Goal: Transaction & Acquisition: Purchase product/service

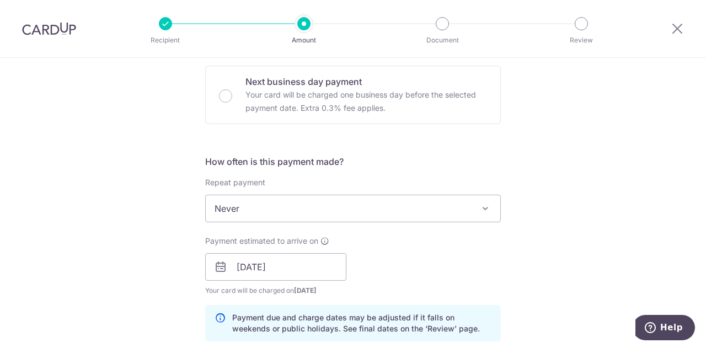
scroll to position [331, 0]
click at [468, 210] on span "Never" at bounding box center [353, 207] width 295 height 26
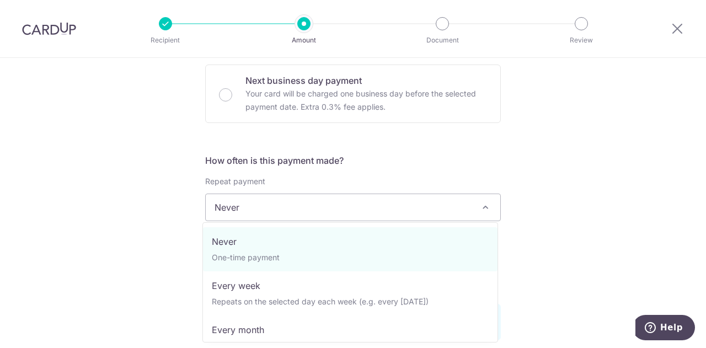
click at [653, 186] on div "Tell us more about your payment Enter payment amount SGD Select Card Select opt…" at bounding box center [353, 248] width 706 height 1043
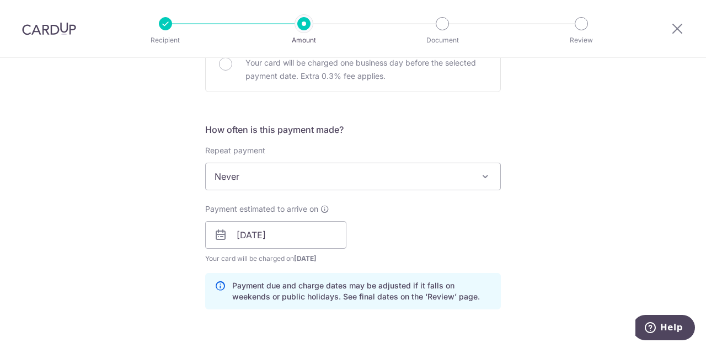
scroll to position [386, 0]
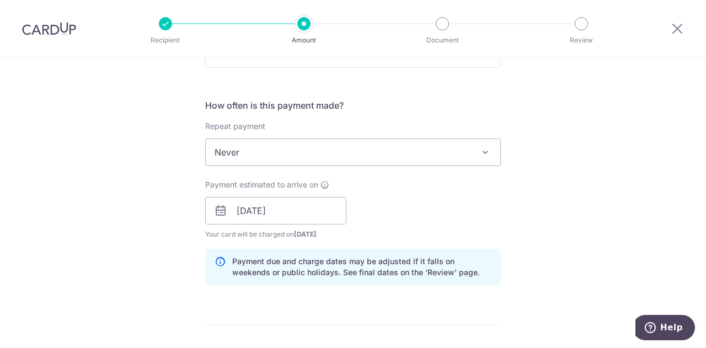
click at [650, 186] on div "Tell us more about your payment Enter payment amount SGD Select Card Select opt…" at bounding box center [353, 193] width 706 height 1043
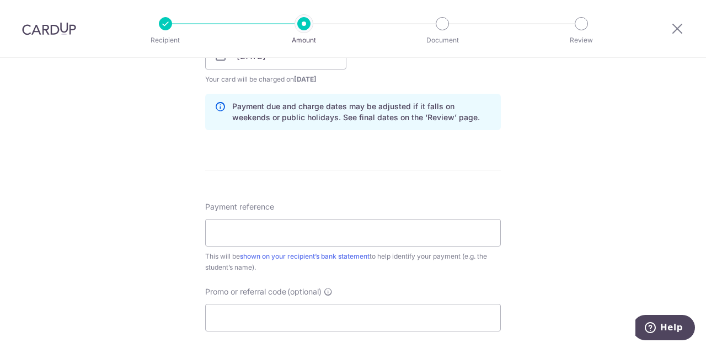
scroll to position [552, 0]
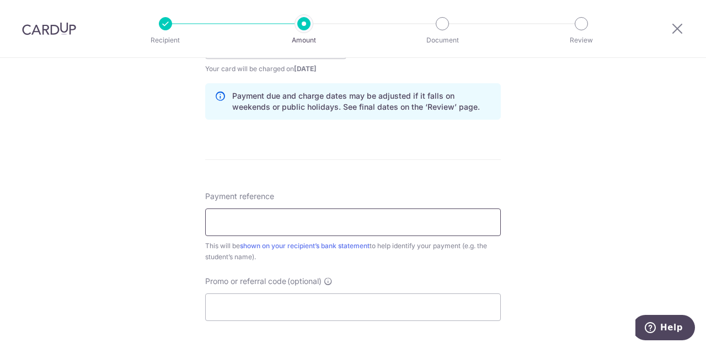
click at [285, 224] on input "Payment reference" at bounding box center [353, 222] width 296 height 28
drag, startPoint x: 250, startPoint y: 226, endPoint x: 183, endPoint y: 223, distance: 67.3
click at [183, 223] on div "Tell us more about your payment Enter payment amount SGD Select Card Select opt…" at bounding box center [353, 27] width 706 height 1043
type input "off225"
click at [236, 300] on input "Promo or referral code (optional)" at bounding box center [353, 307] width 296 height 28
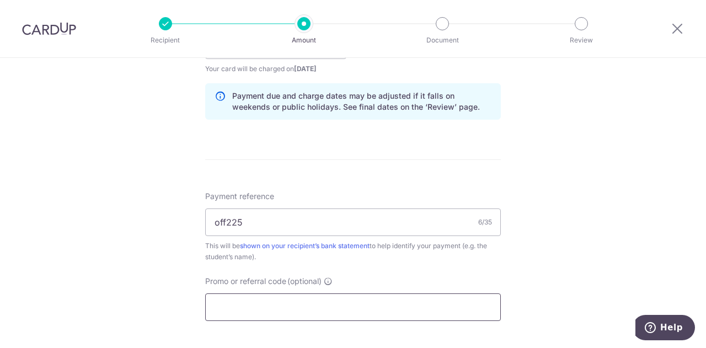
paste input "off225"
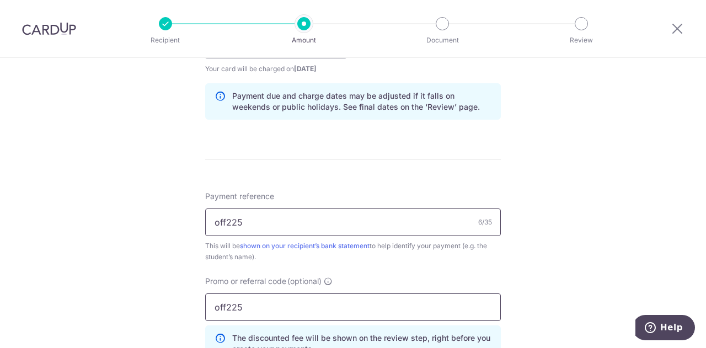
type input "off225"
drag, startPoint x: 253, startPoint y: 222, endPoint x: 185, endPoint y: 213, distance: 67.9
click at [186, 216] on div "Tell us more about your payment Enter payment amount SGD Select Card Select opt…" at bounding box center [353, 52] width 706 height 1093
type input "C"
type input "[PERSON_NAME] 33809"
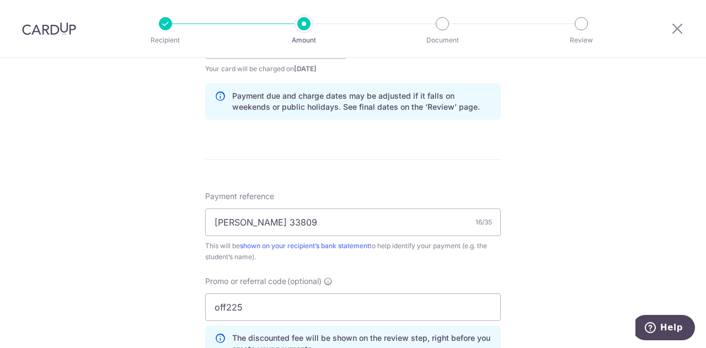
click at [541, 228] on div "Tell us more about your payment Enter payment amount SGD Select Card Select opt…" at bounding box center [353, 52] width 706 height 1093
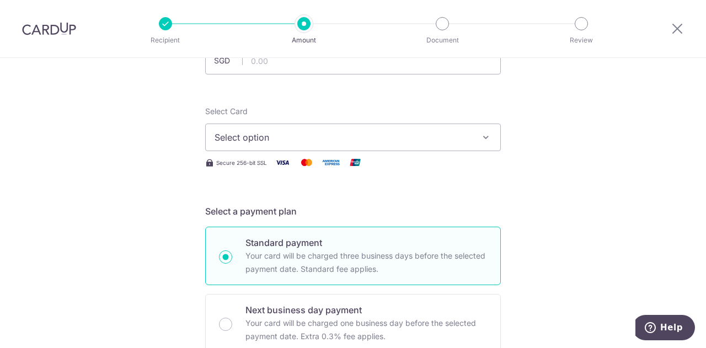
scroll to position [0, 0]
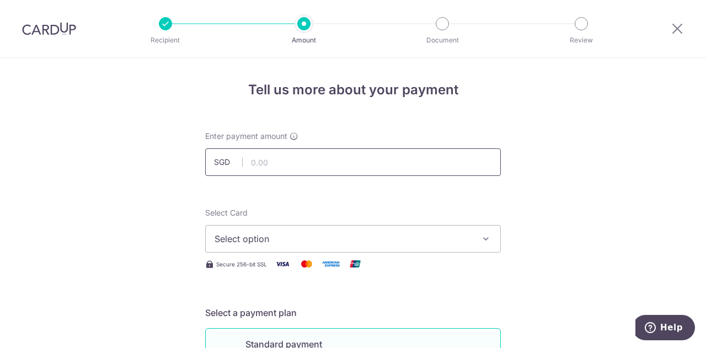
click at [266, 160] on input "text" at bounding box center [353, 162] width 296 height 28
type input "1,142.32"
click at [451, 237] on span "Select option" at bounding box center [343, 238] width 257 height 13
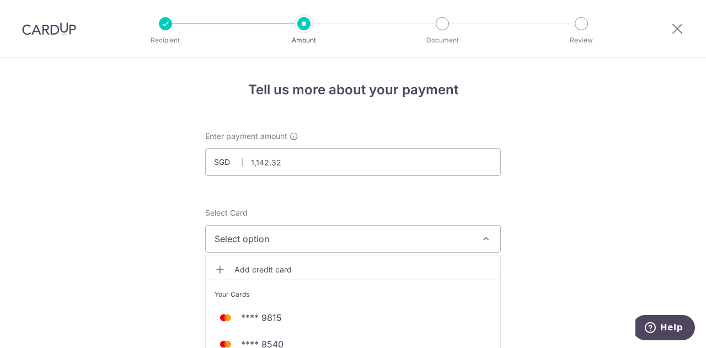
scroll to position [55, 0]
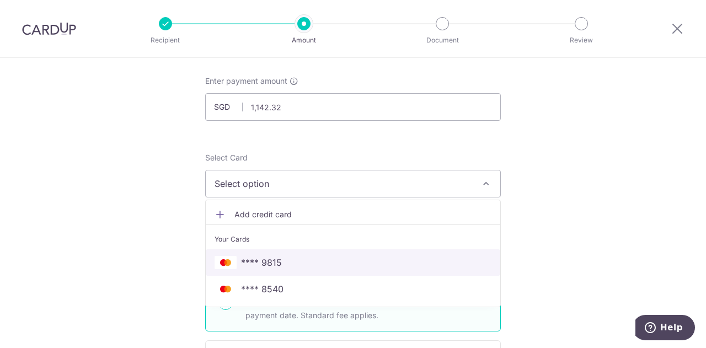
drag, startPoint x: 271, startPoint y: 266, endPoint x: 456, endPoint y: 42, distance: 289.9
click at [271, 266] on span "**** 9815" at bounding box center [261, 262] width 41 height 13
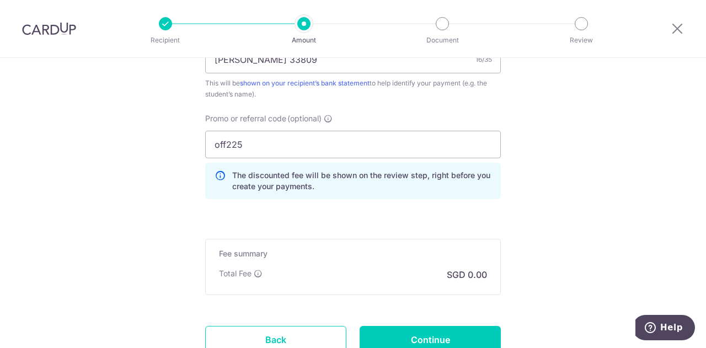
scroll to position [717, 0]
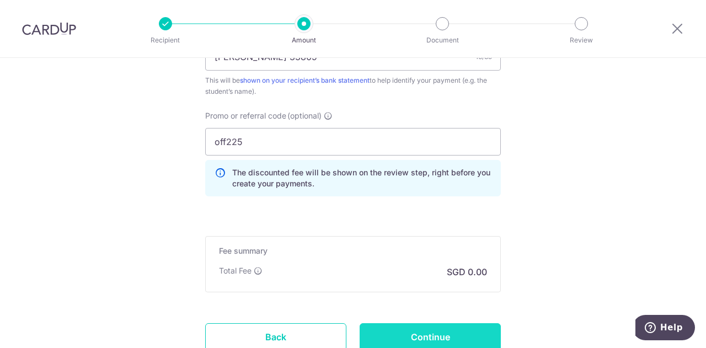
click at [447, 337] on input "Continue" at bounding box center [430, 337] width 141 height 28
type input "Create Schedule"
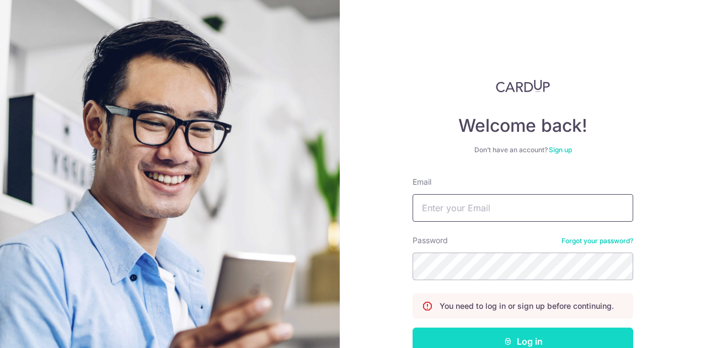
type input "amandayoung.goh@gmail.com"
click at [516, 338] on button "Log in" at bounding box center [523, 342] width 221 height 28
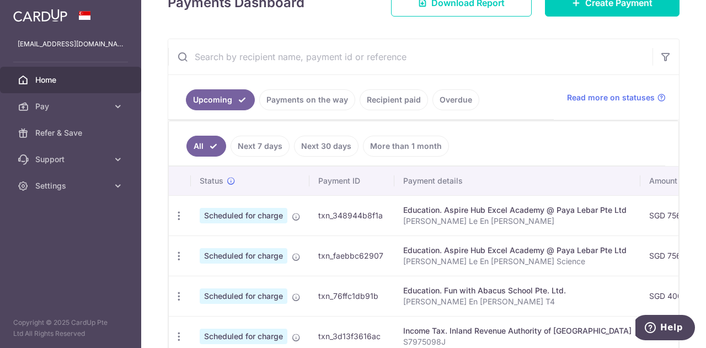
scroll to position [110, 0]
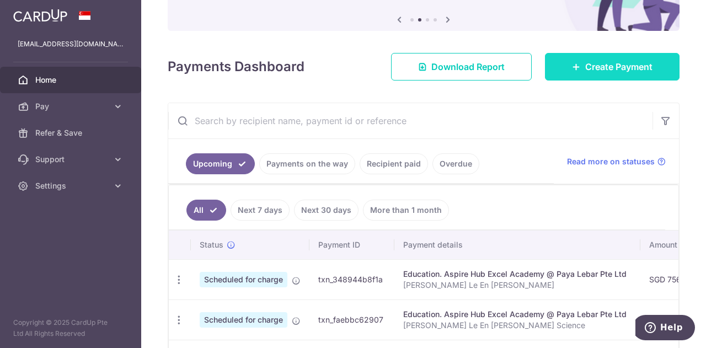
click at [617, 65] on span "Create Payment" at bounding box center [618, 66] width 67 height 13
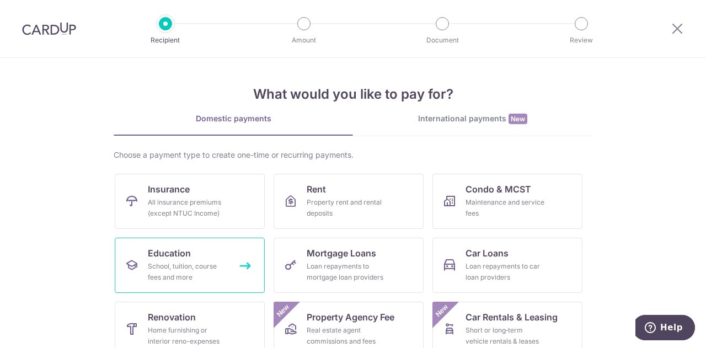
click at [194, 272] on div "School, tuition, course fees and more" at bounding box center [187, 272] width 79 height 22
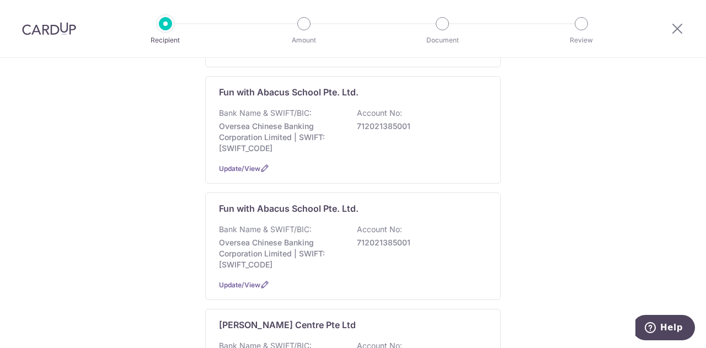
scroll to position [331, 0]
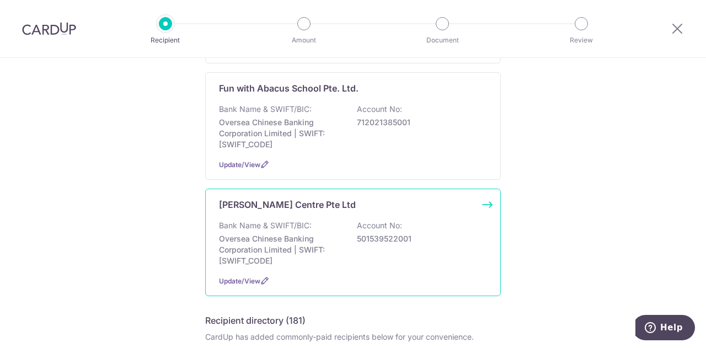
click at [317, 233] on p "Oversea Chinese Banking Corporation Limited | SWIFT: OCBCSGSGXXX" at bounding box center [281, 249] width 124 height 33
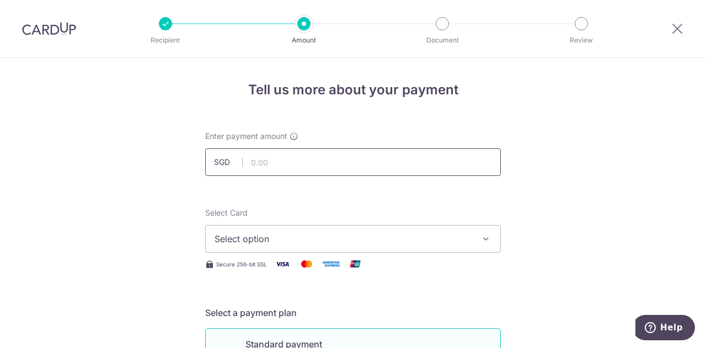
drag, startPoint x: 0, startPoint y: 0, endPoint x: 324, endPoint y: 162, distance: 362.1
click at [324, 162] on input "text" at bounding box center [353, 162] width 296 height 28
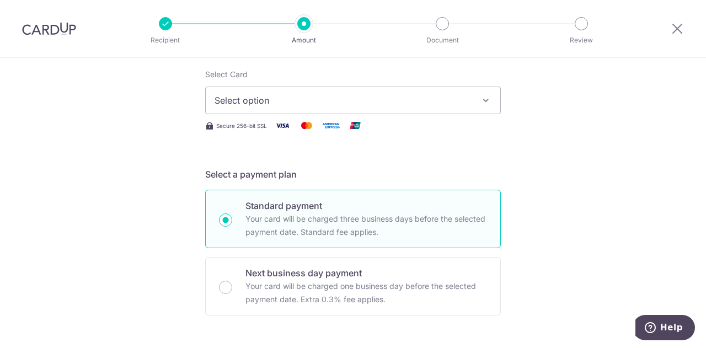
scroll to position [165, 0]
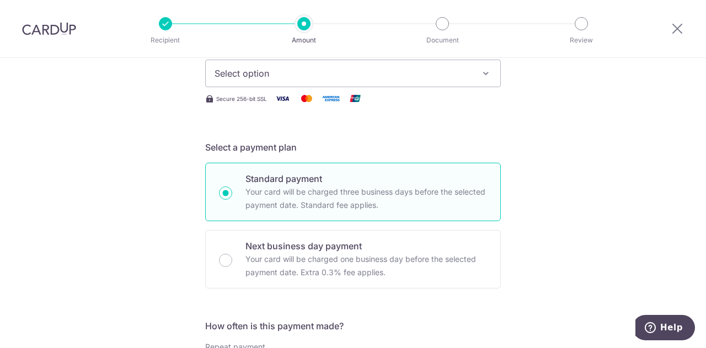
type input "1,142.32"
click at [328, 72] on span "Select option" at bounding box center [343, 73] width 257 height 13
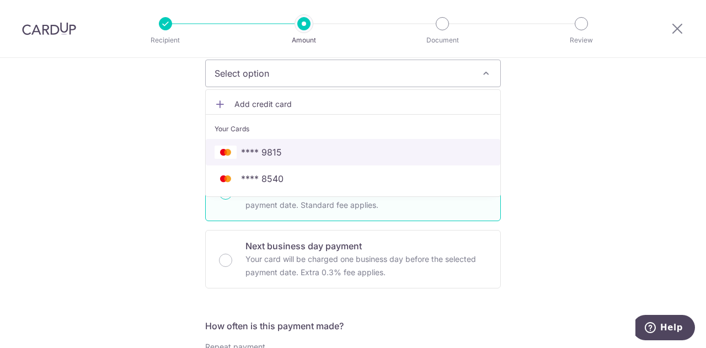
click at [277, 155] on span "**** 9815" at bounding box center [261, 152] width 41 height 13
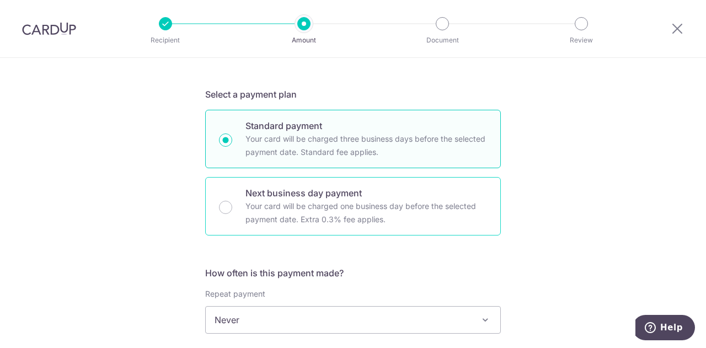
scroll to position [276, 0]
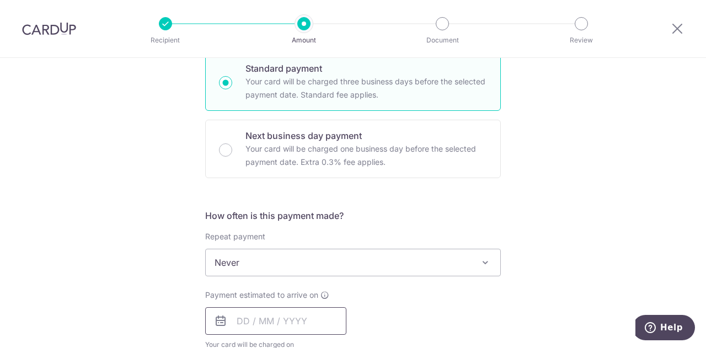
click at [244, 327] on input "text" at bounding box center [275, 321] width 141 height 28
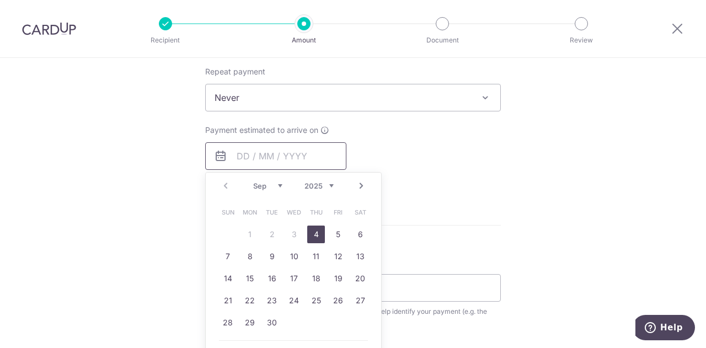
scroll to position [441, 0]
click at [319, 231] on link "4" at bounding box center [316, 234] width 18 height 18
type input "[DATE]"
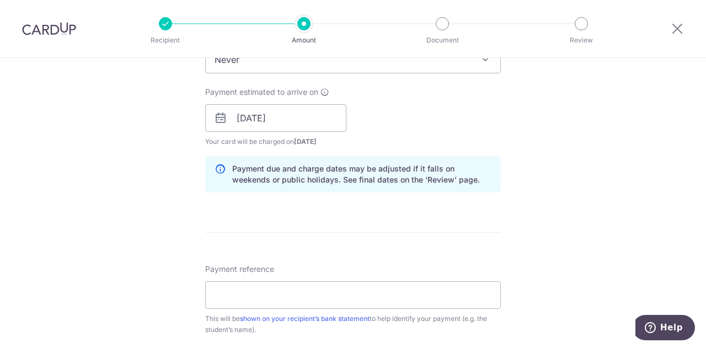
scroll to position [496, 0]
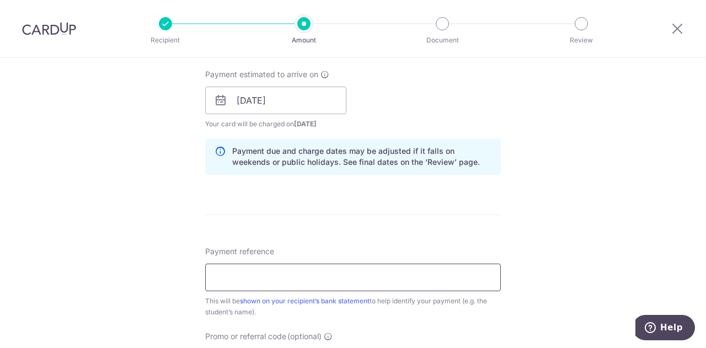
click at [296, 272] on input "Payment reference" at bounding box center [353, 278] width 296 height 28
type input "[PERSON_NAME] 33809"
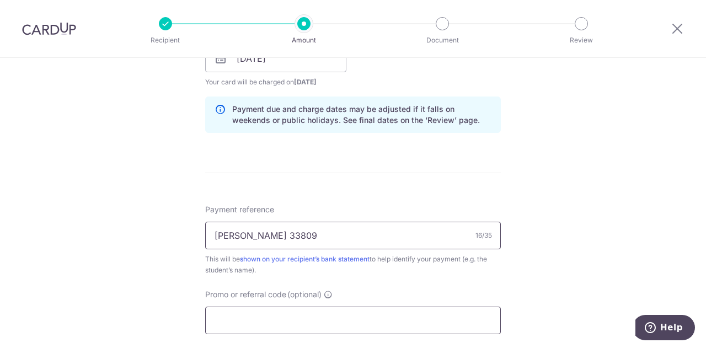
scroll to position [607, 0]
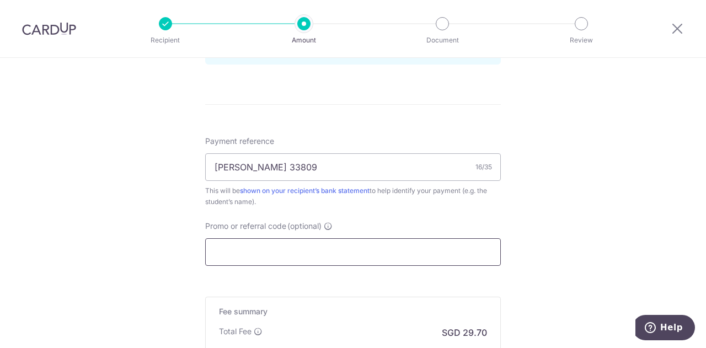
click at [287, 255] on input "Promo or referral code (optional)" at bounding box center [353, 252] width 296 height 28
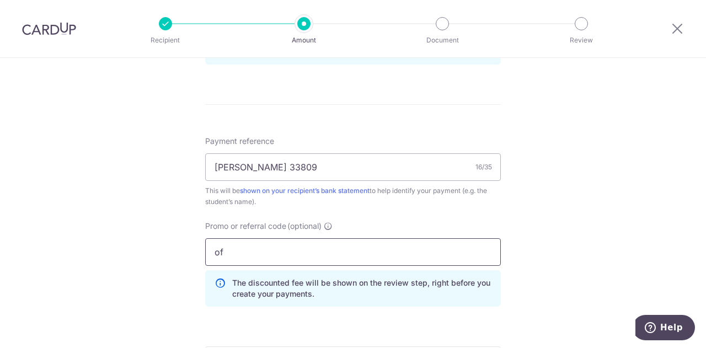
type input "o"
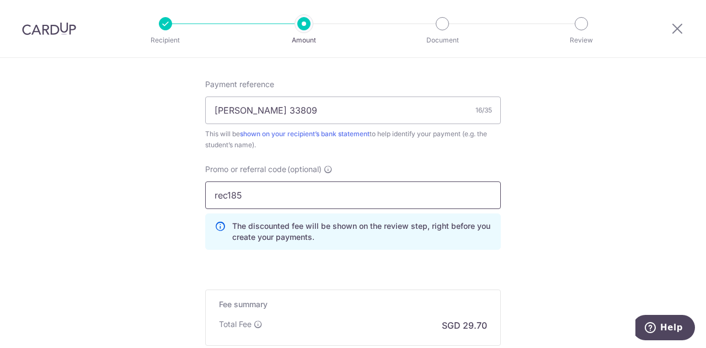
scroll to position [772, 0]
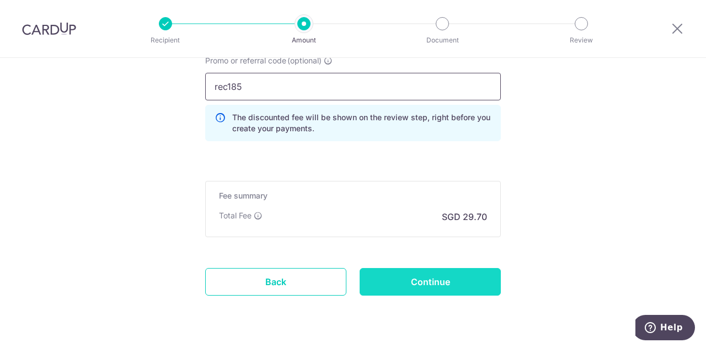
type input "rec185"
click at [431, 286] on input "Continue" at bounding box center [430, 282] width 141 height 28
type input "Create Schedule"
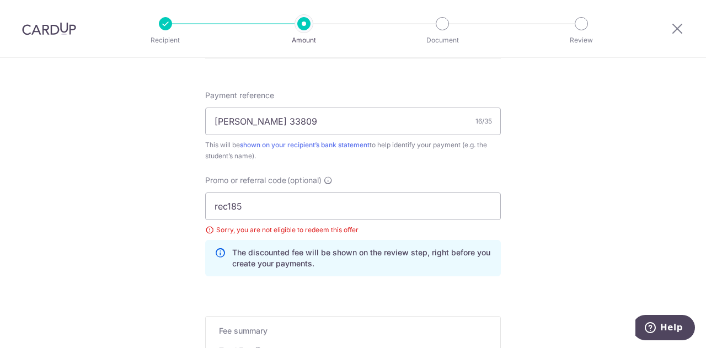
scroll to position [649, 0]
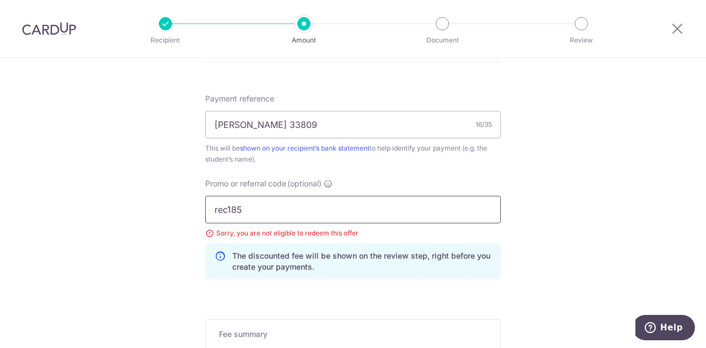
drag, startPoint x: 261, startPoint y: 211, endPoint x: 174, endPoint y: 201, distance: 87.8
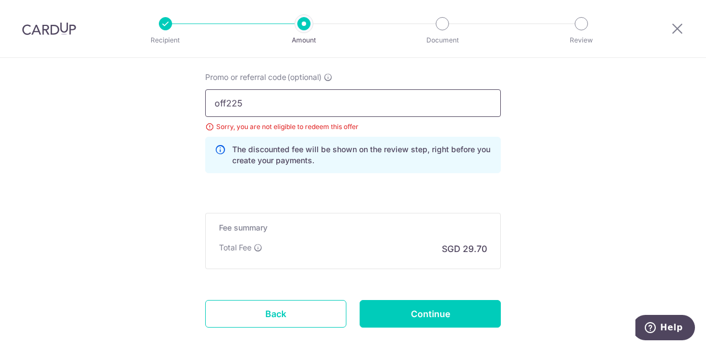
scroll to position [759, 0]
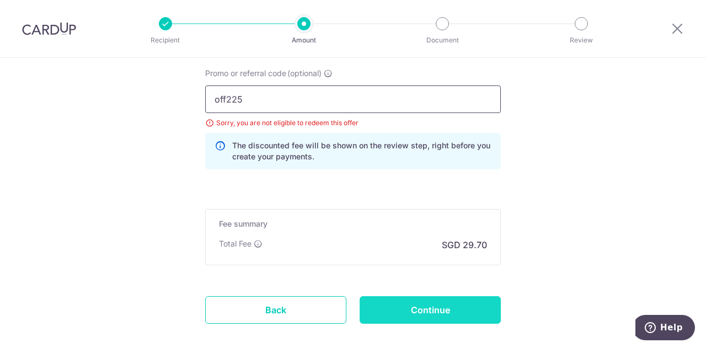
type input "off225"
click at [397, 310] on input "Continue" at bounding box center [430, 310] width 141 height 28
type input "Update Schedule"
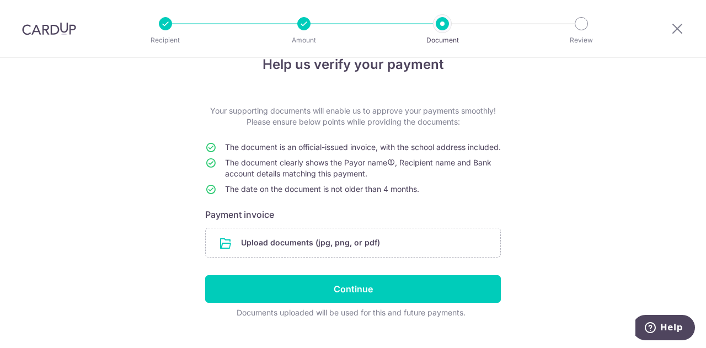
scroll to position [57, 0]
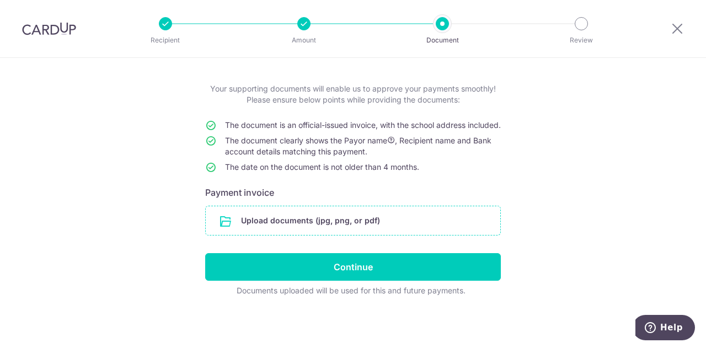
click at [339, 226] on input "file" at bounding box center [353, 220] width 295 height 29
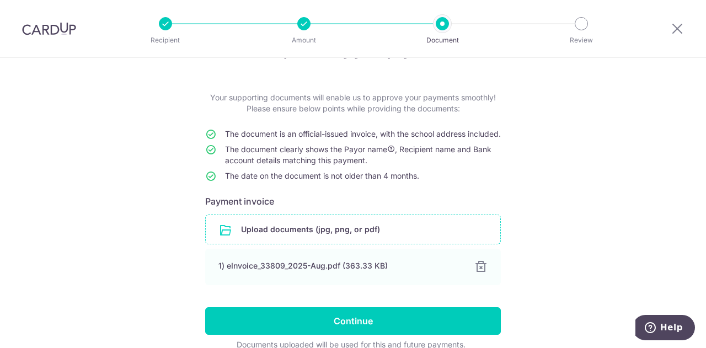
scroll to position [103, 0]
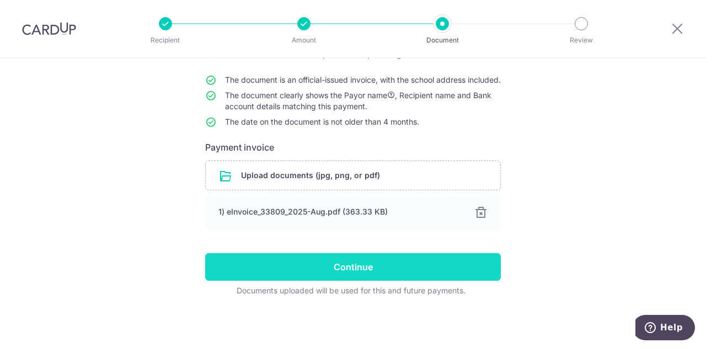
click at [322, 265] on input "Continue" at bounding box center [353, 267] width 296 height 28
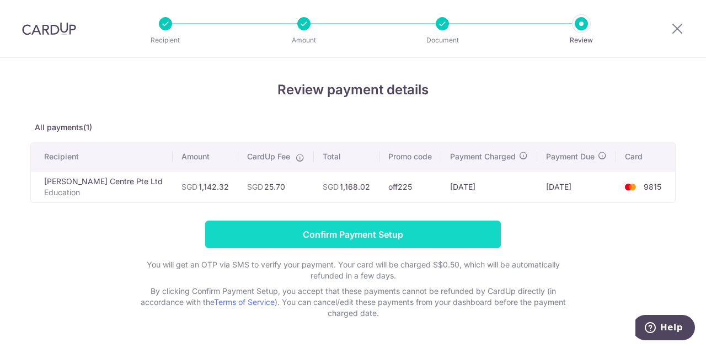
click at [359, 234] on input "Confirm Payment Setup" at bounding box center [353, 235] width 296 height 28
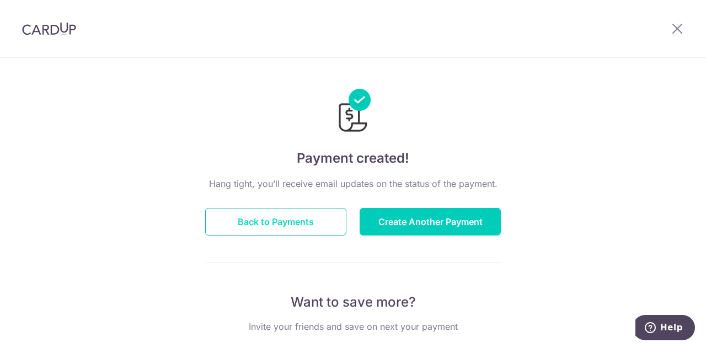
click at [288, 226] on button "Back to Payments" at bounding box center [275, 222] width 141 height 28
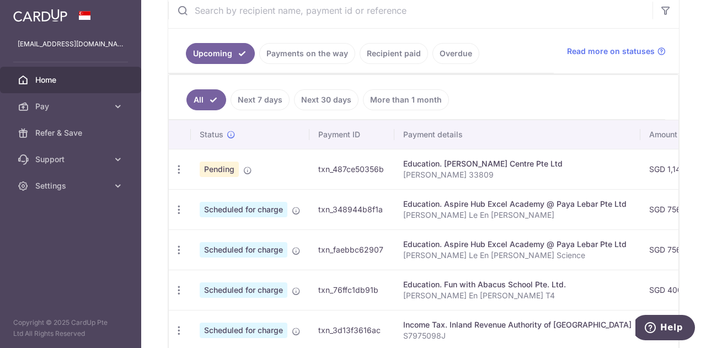
scroll to position [331, 0]
